Goal: Check status: Check status

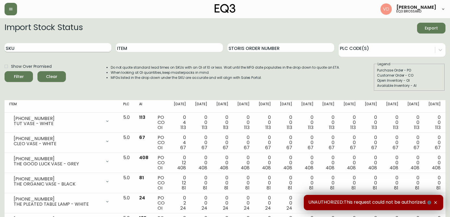
click at [54, 49] on input "SKU" at bounding box center [58, 47] width 107 height 9
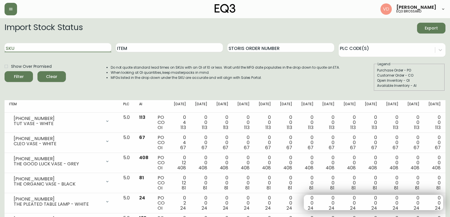
paste input "[PHONE_NUMBER]"
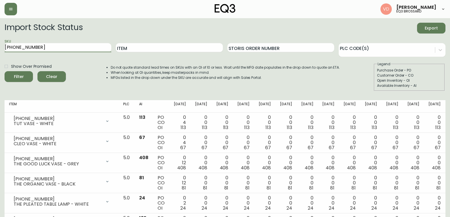
type input "[PHONE_NUMBER]"
click at [46, 50] on input "[PHONE_NUMBER]" at bounding box center [58, 47] width 107 height 9
click at [5, 71] on button "Filter" at bounding box center [19, 76] width 28 height 11
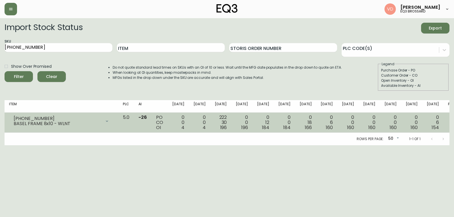
click at [184, 130] on span "4" at bounding box center [182, 127] width 3 height 7
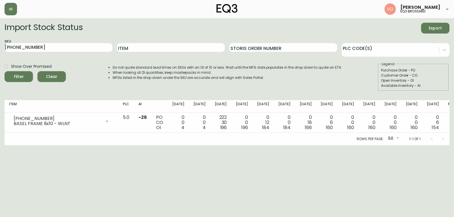
click at [197, 137] on div "Rows per page: 50 50 1-1 of 1" at bounding box center [227, 139] width 445 height 12
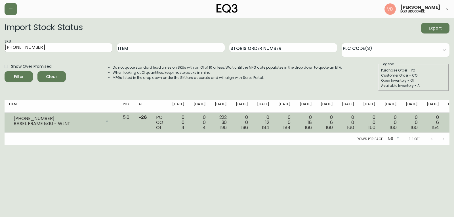
click at [227, 124] on span "196" at bounding box center [223, 127] width 7 height 7
click at [227, 116] on div "222 30 196" at bounding box center [221, 122] width 12 height 15
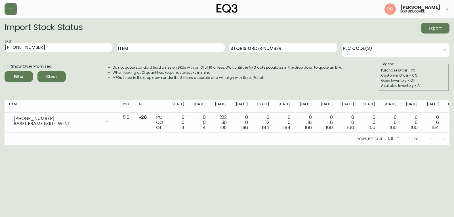
click at [234, 139] on div "Rows per page: 50 50 1-1 of 1" at bounding box center [227, 139] width 445 height 12
